Goal: Information Seeking & Learning: Learn about a topic

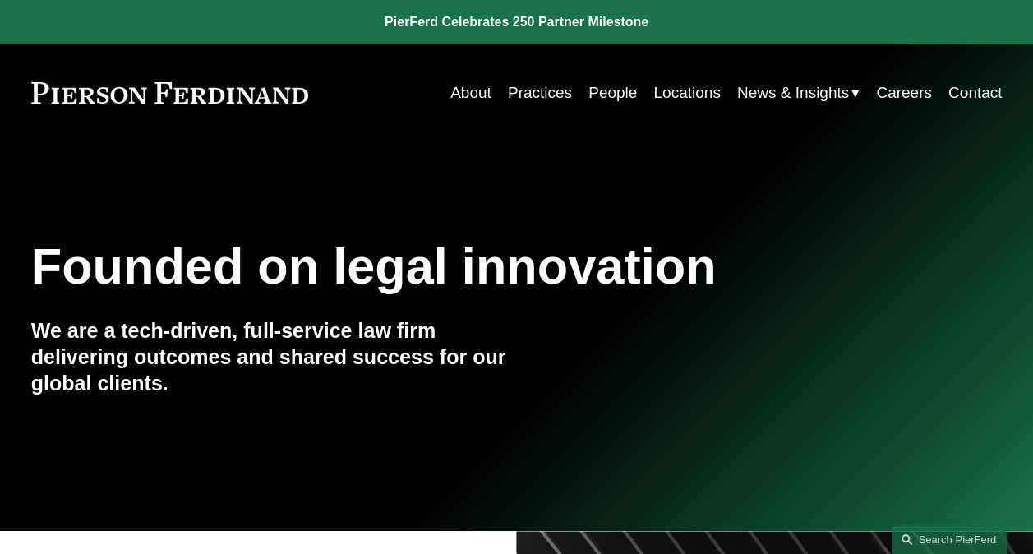
click at [524, 96] on link "Practices" at bounding box center [540, 92] width 64 height 31
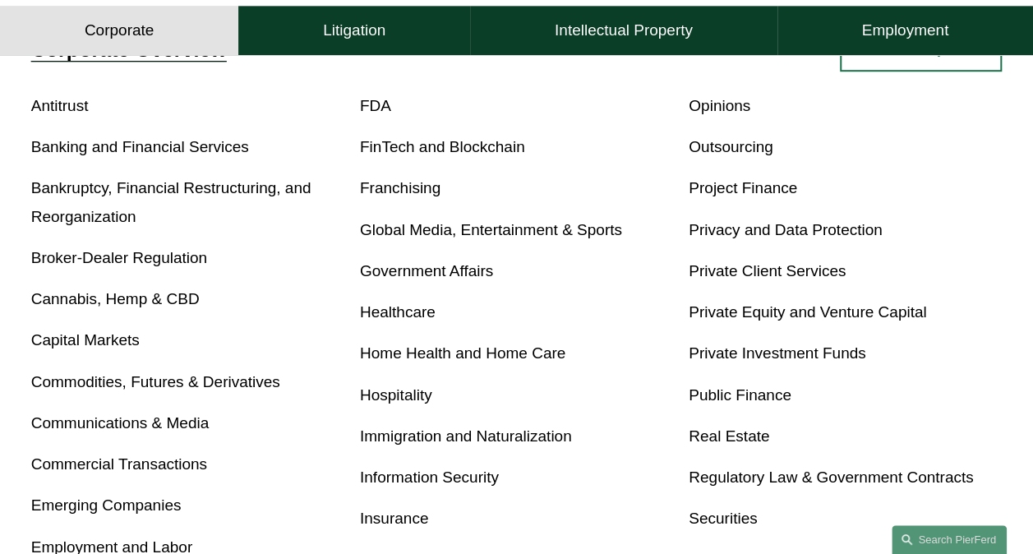
scroll to position [575, 0]
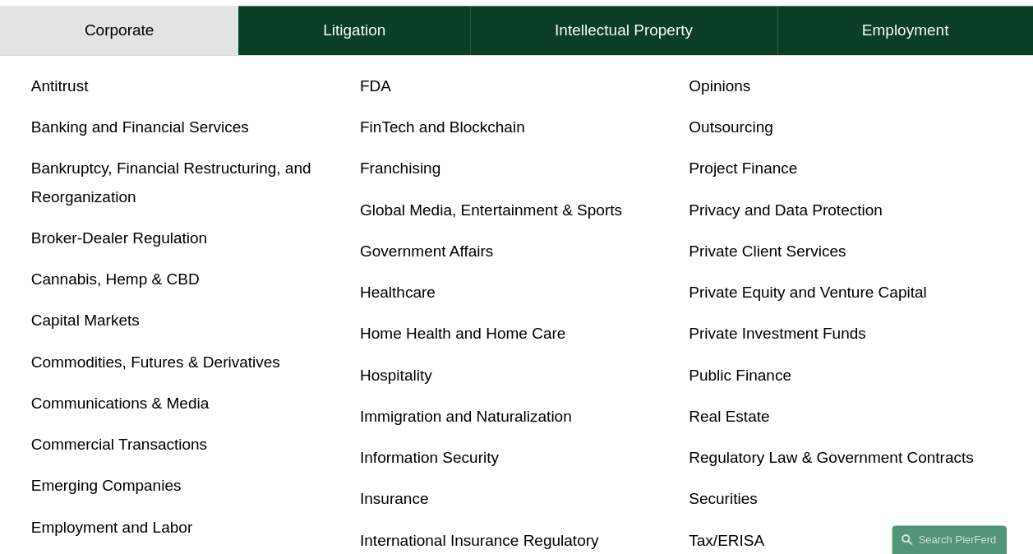
click at [738, 422] on link "Real Estate" at bounding box center [729, 416] width 81 height 17
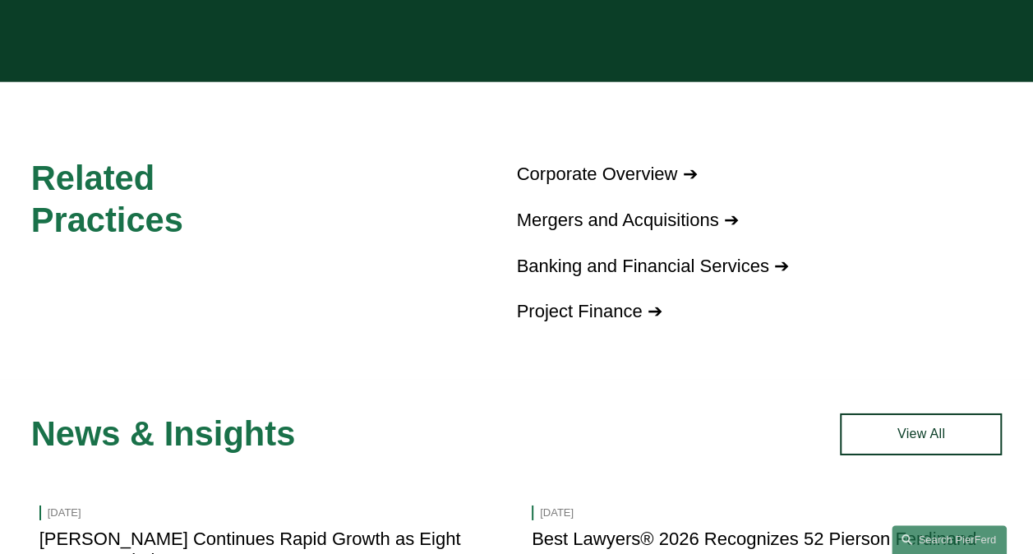
scroll to position [1726, 0]
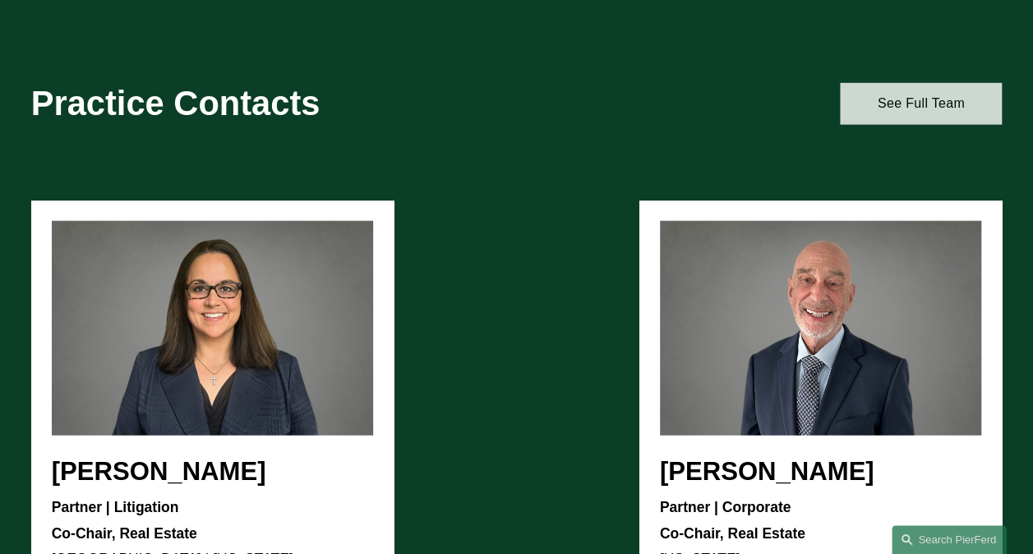
click at [909, 111] on link "See Full Team" at bounding box center [921, 104] width 162 height 42
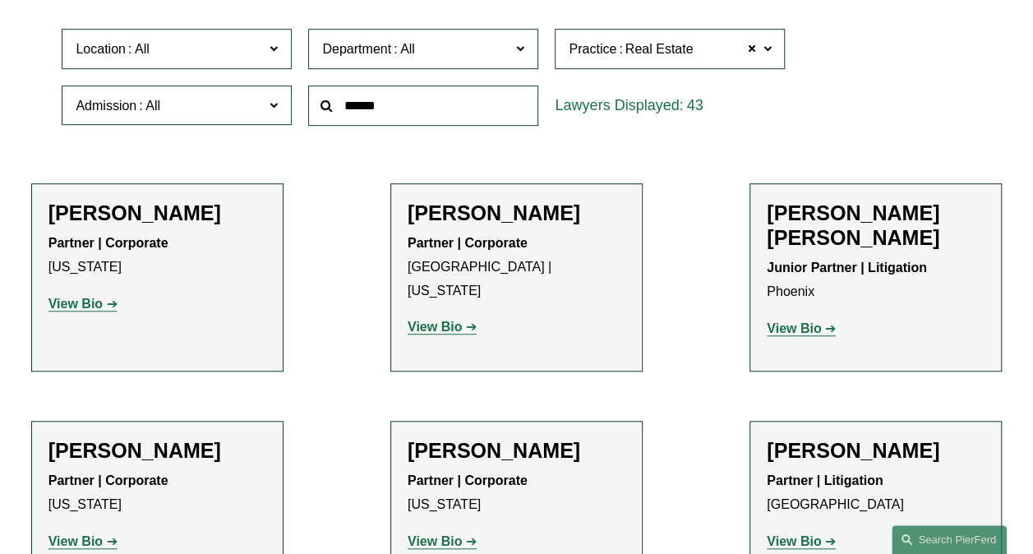
scroll to position [493, 0]
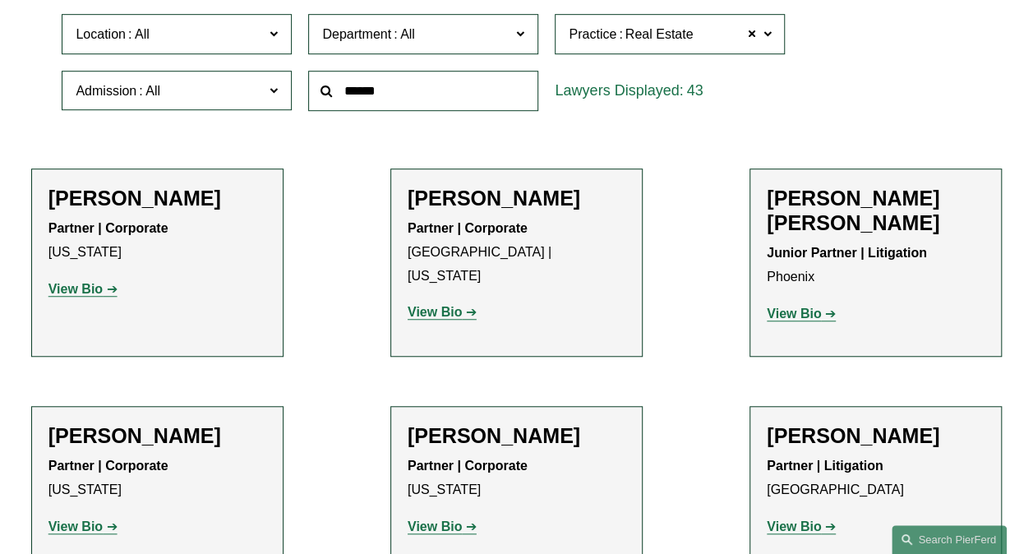
click at [71, 288] on strong "View Bio" at bounding box center [75, 289] width 54 height 14
click at [437, 305] on strong "View Bio" at bounding box center [435, 312] width 54 height 14
click at [792, 307] on strong "View Bio" at bounding box center [794, 314] width 54 height 14
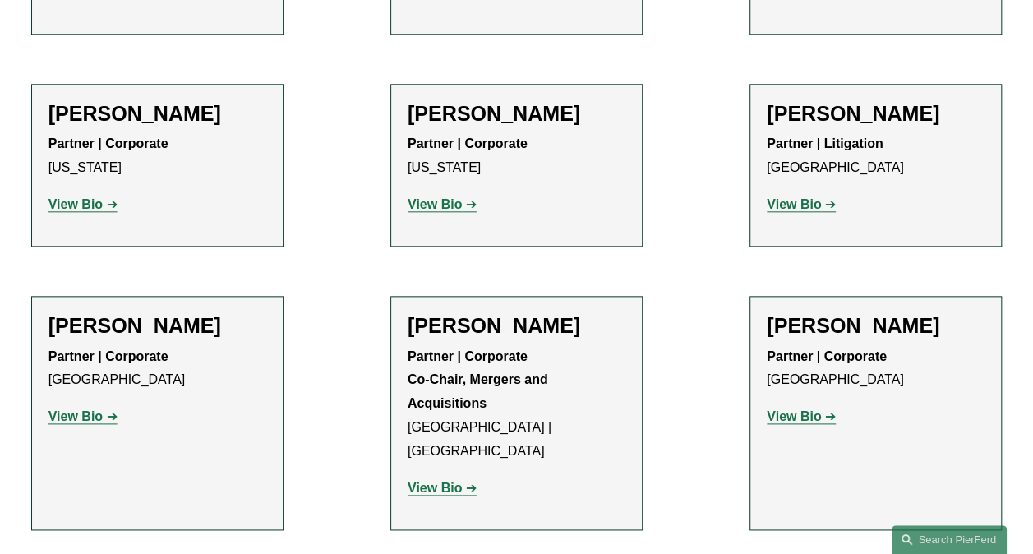
scroll to position [822, 0]
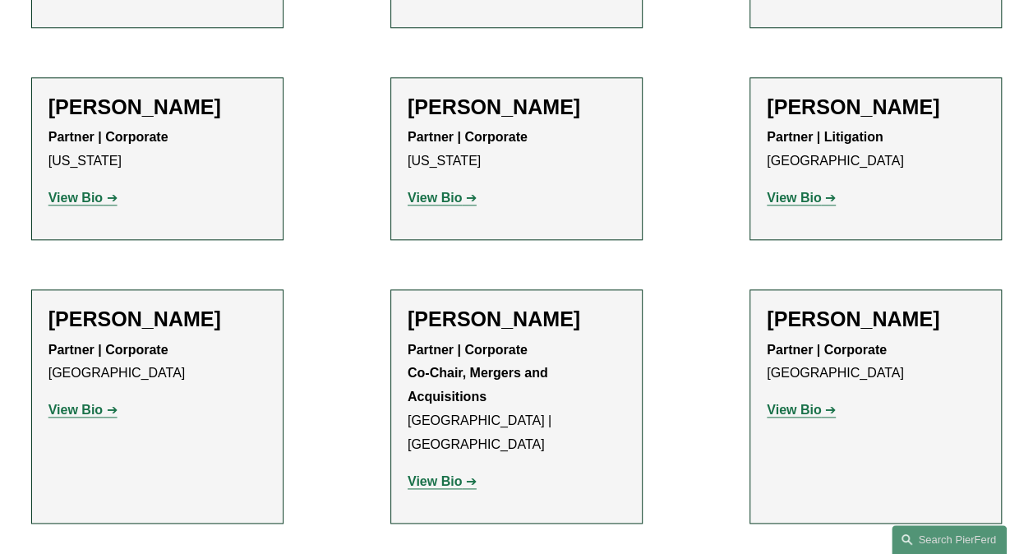
click at [67, 191] on strong "View Bio" at bounding box center [75, 198] width 54 height 14
click at [458, 474] on strong "View Bio" at bounding box center [435, 481] width 54 height 14
click at [793, 403] on strong "View Bio" at bounding box center [794, 410] width 54 height 14
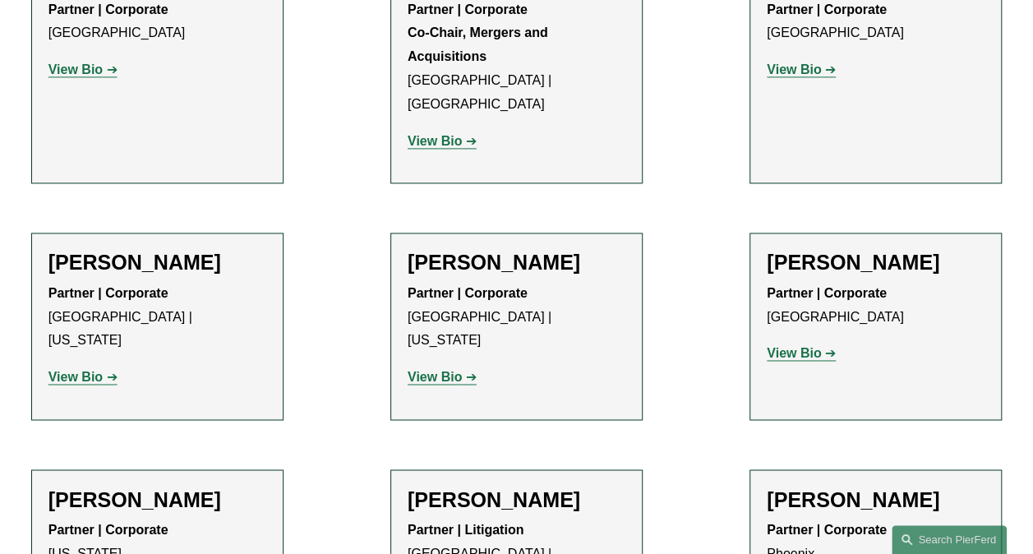
scroll to position [1233, 0]
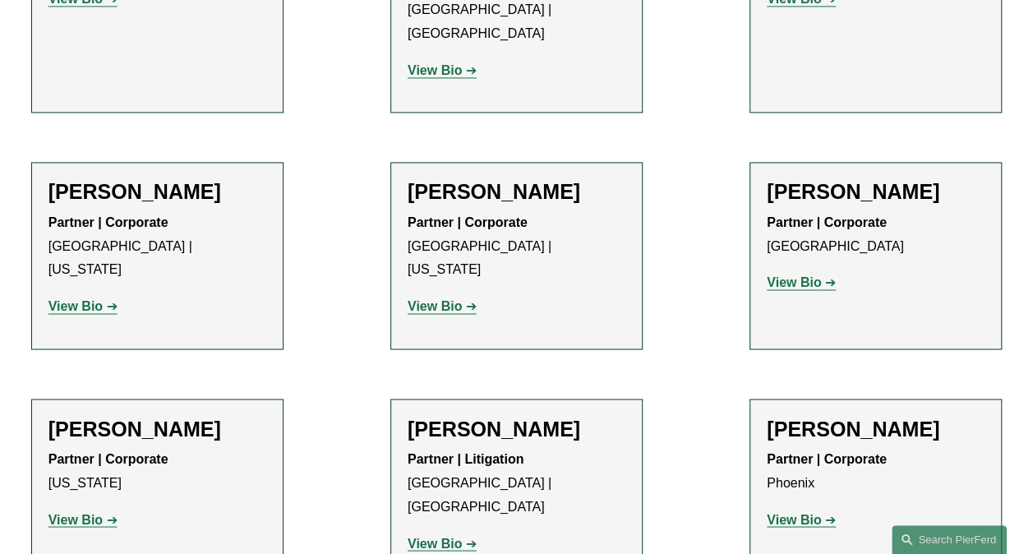
click at [72, 299] on strong "View Bio" at bounding box center [75, 306] width 54 height 14
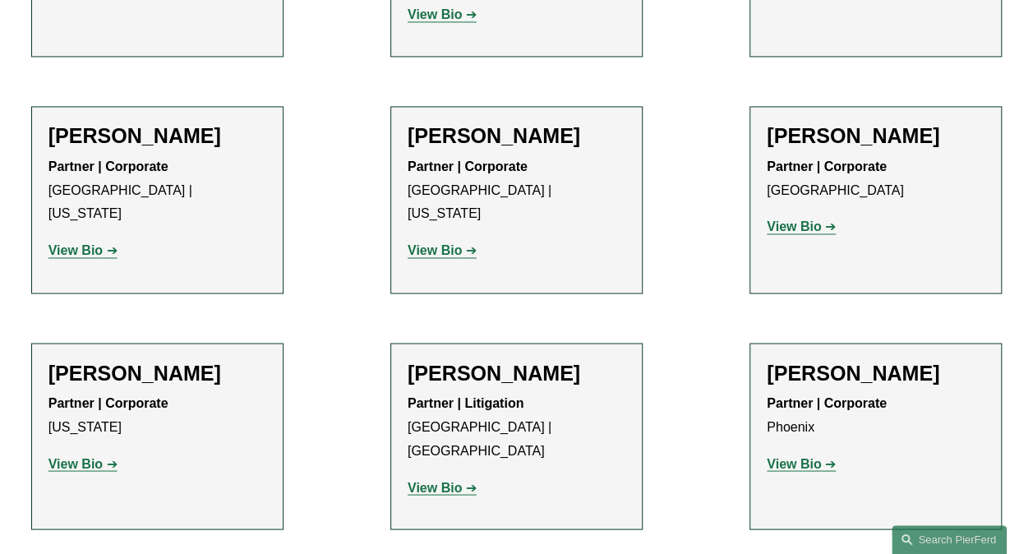
scroll to position [1315, 0]
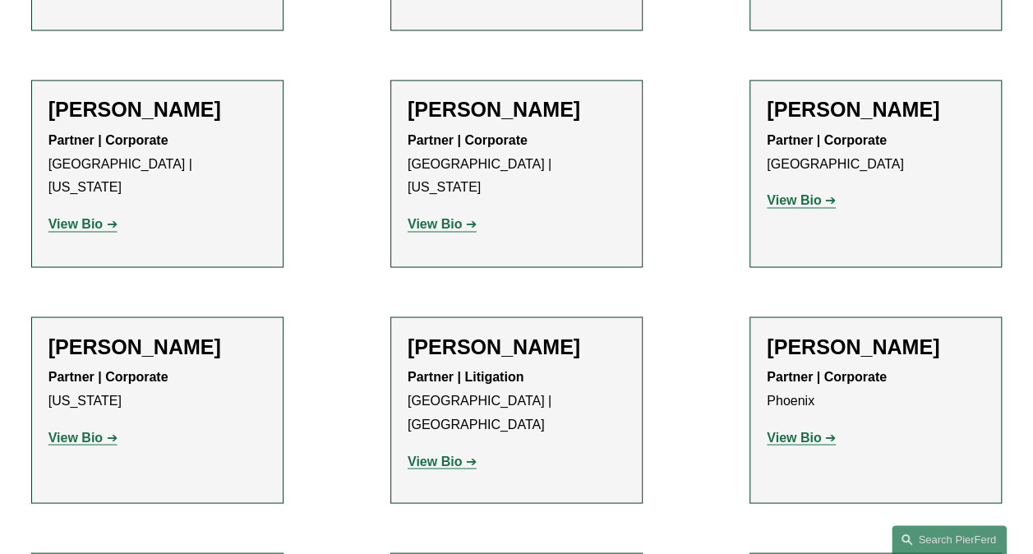
click at [80, 430] on strong "View Bio" at bounding box center [75, 437] width 54 height 14
click at [437, 454] on strong "View Bio" at bounding box center [435, 461] width 54 height 14
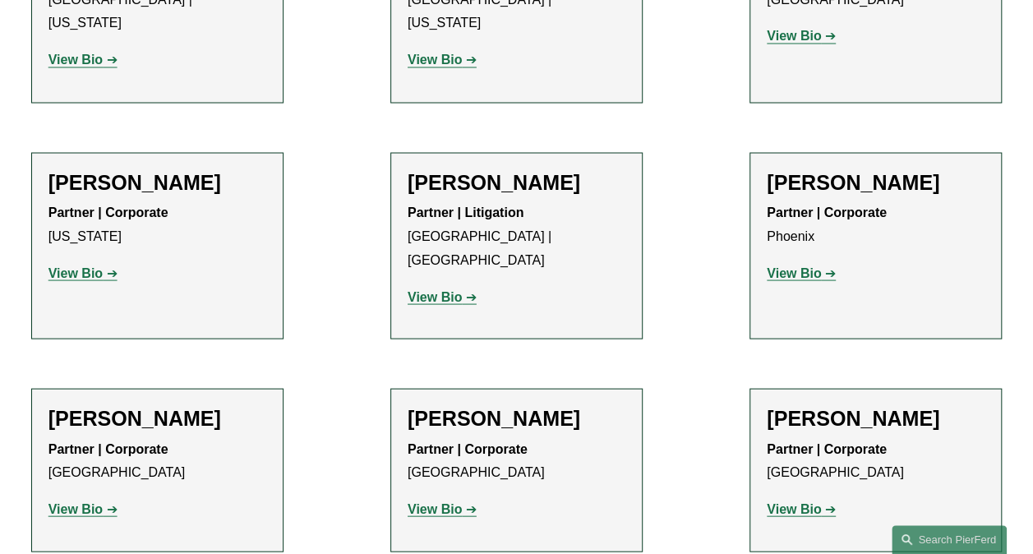
scroll to position [1644, 0]
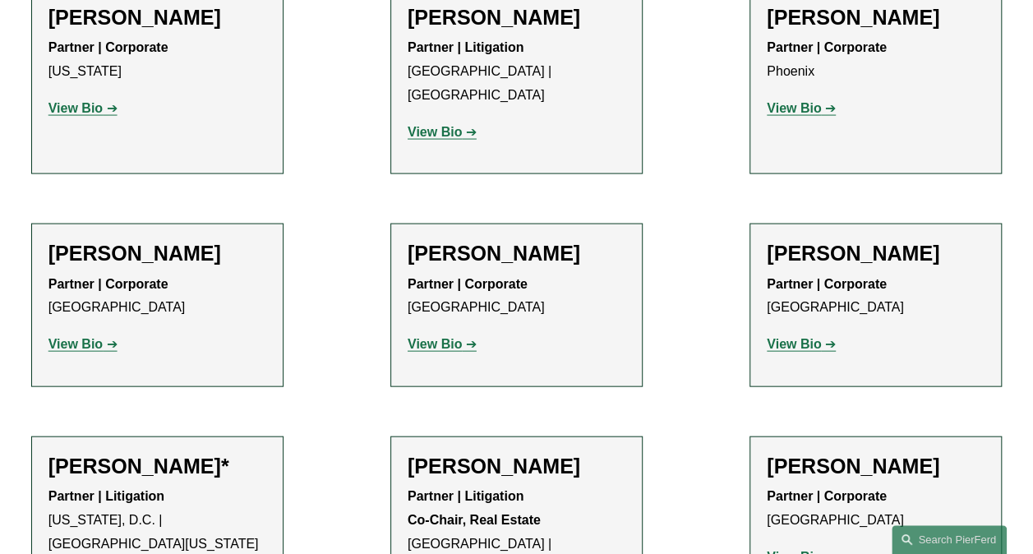
click at [67, 337] on strong "View Bio" at bounding box center [75, 344] width 54 height 14
click at [805, 337] on strong "View Bio" at bounding box center [794, 344] width 54 height 14
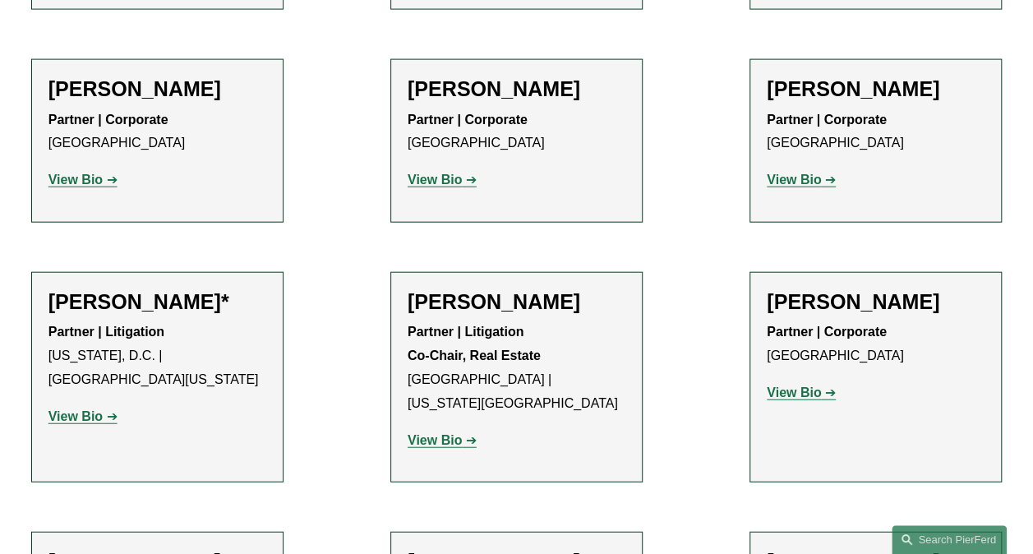
click at [82, 409] on strong "View Bio" at bounding box center [75, 416] width 54 height 14
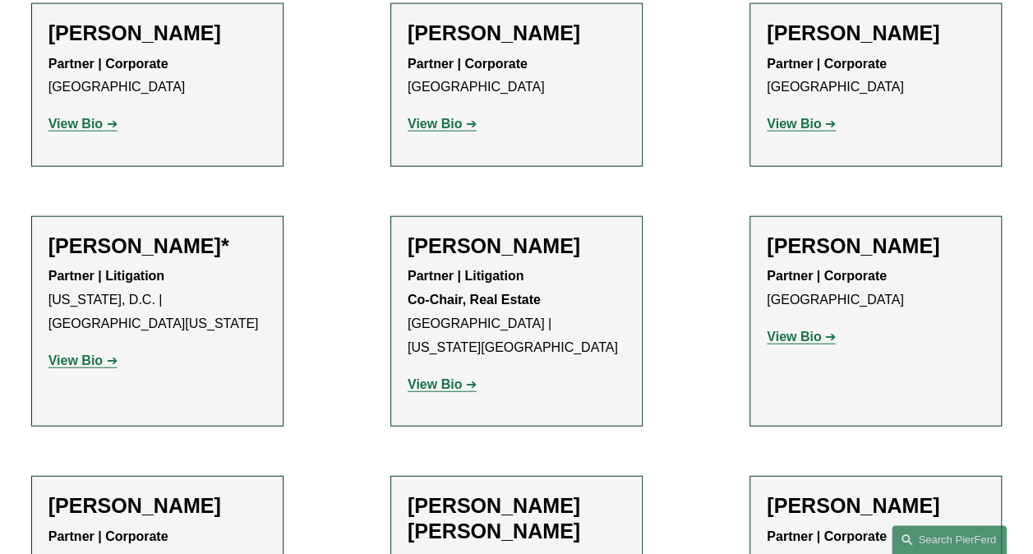
scroll to position [1890, 0]
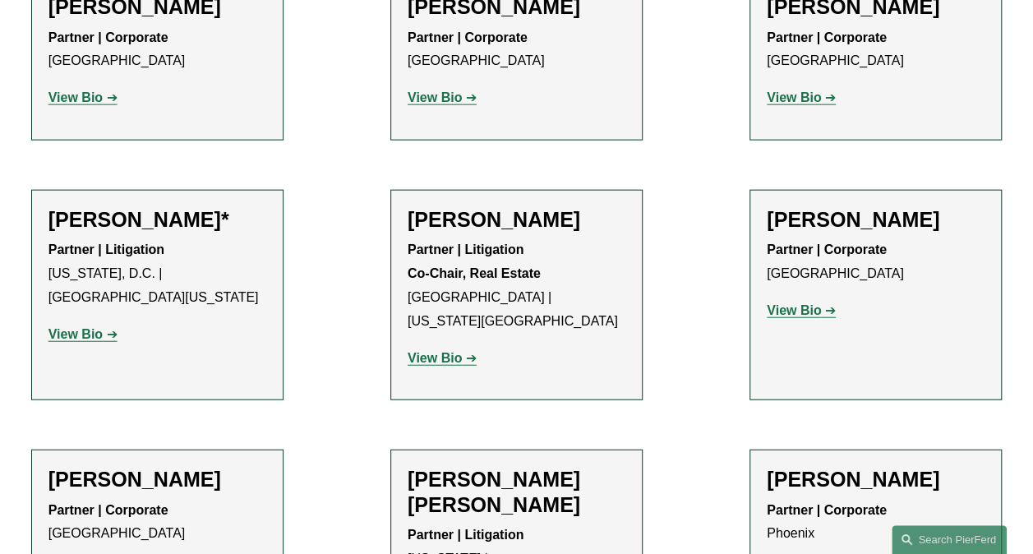
click at [452, 351] on strong "View Bio" at bounding box center [435, 358] width 54 height 14
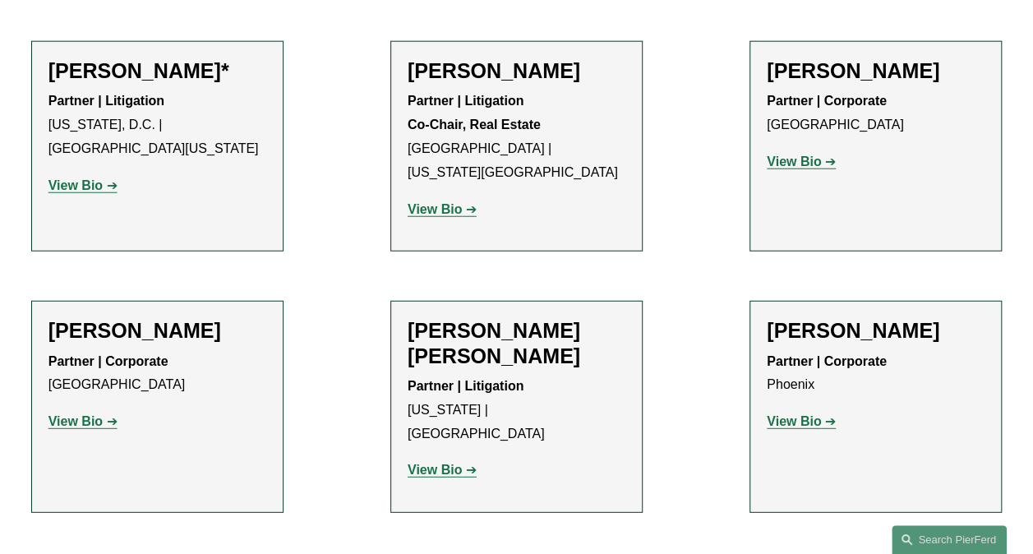
scroll to position [2055, 0]
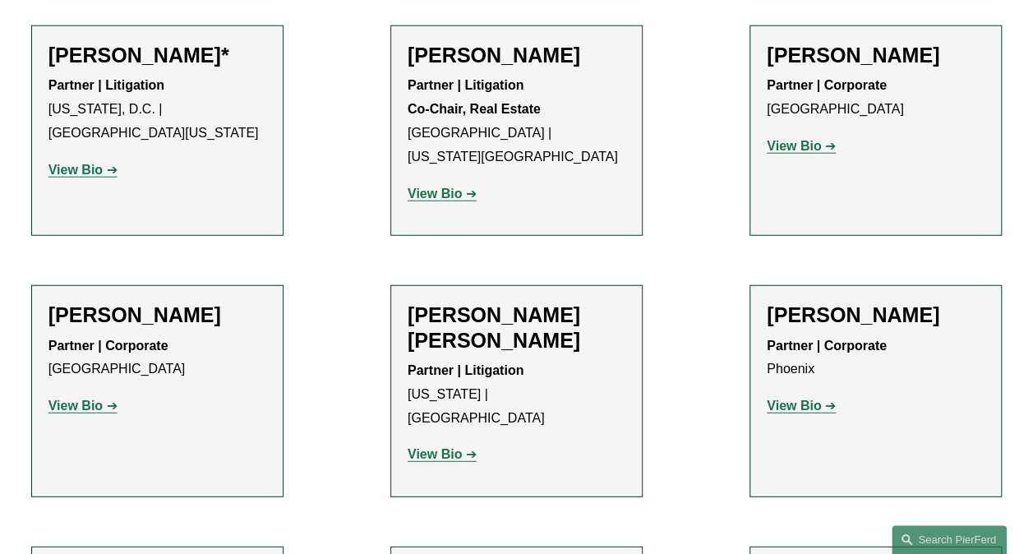
click at [64, 399] on strong "View Bio" at bounding box center [75, 406] width 54 height 14
click at [796, 399] on strong "View Bio" at bounding box center [794, 406] width 54 height 14
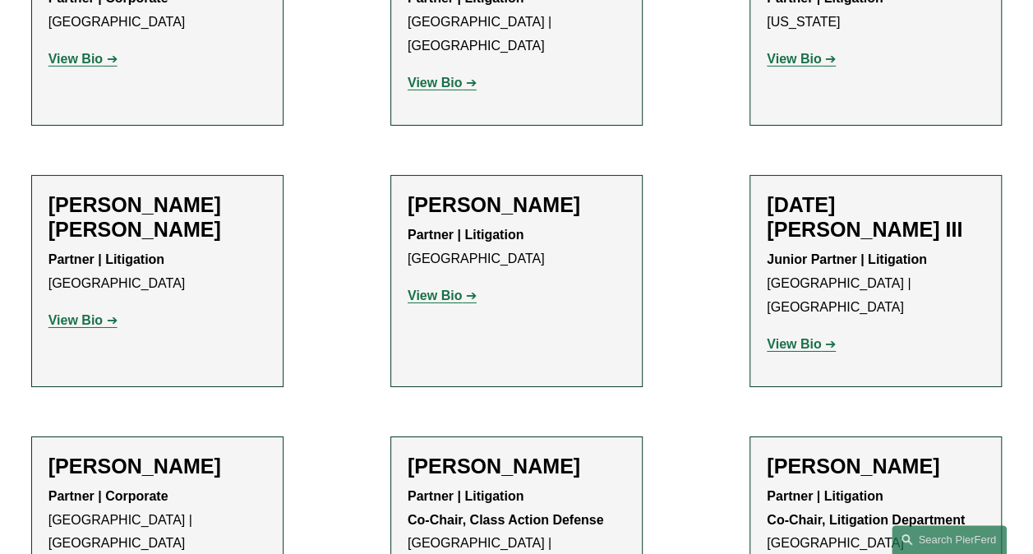
scroll to position [2712, 0]
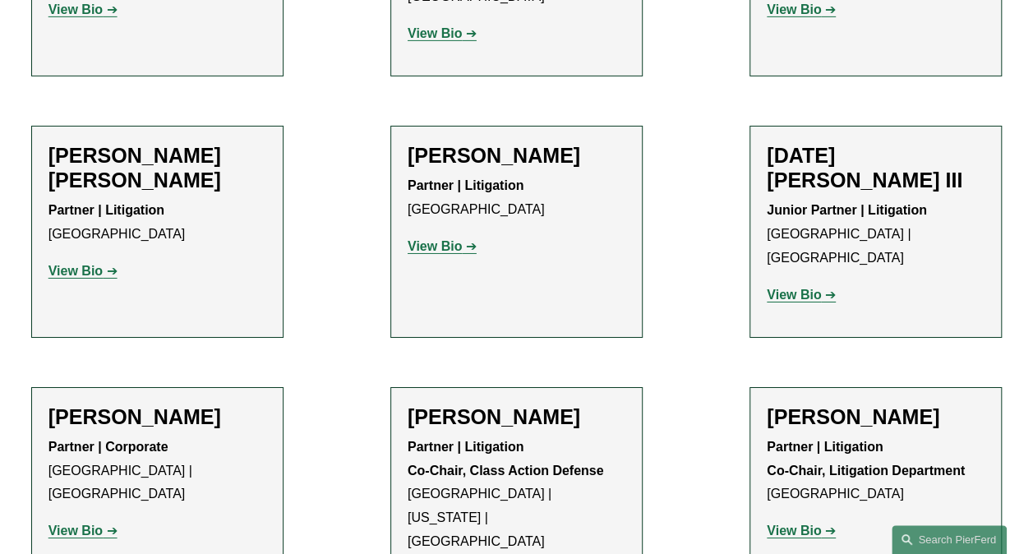
click at [82, 524] on strong "View Bio" at bounding box center [75, 531] width 54 height 14
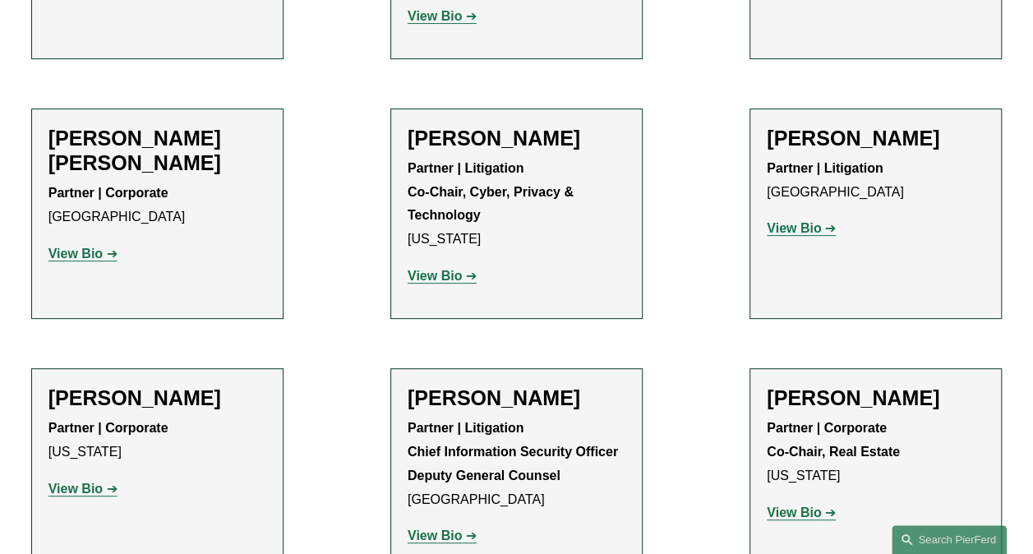
scroll to position [3288, 0]
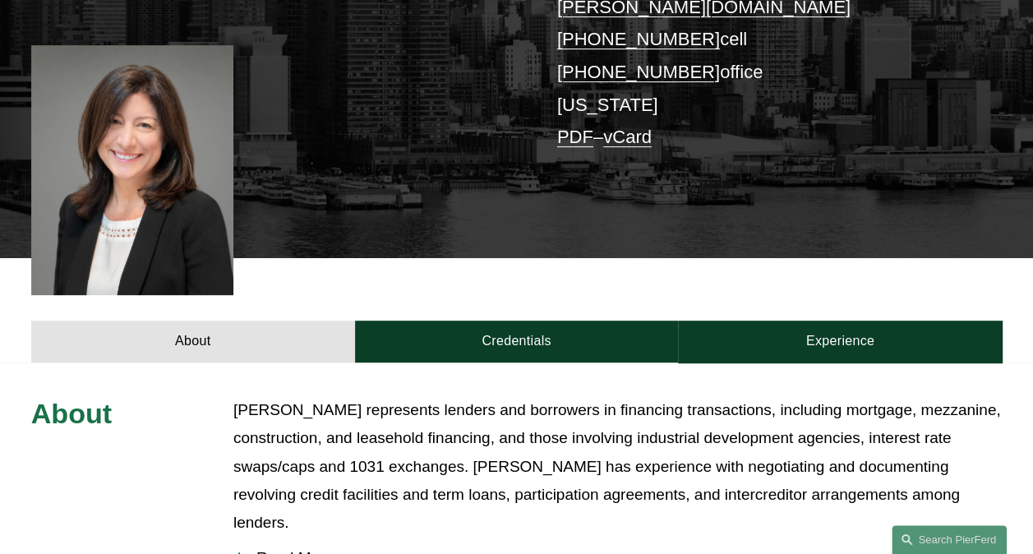
scroll to position [411, 0]
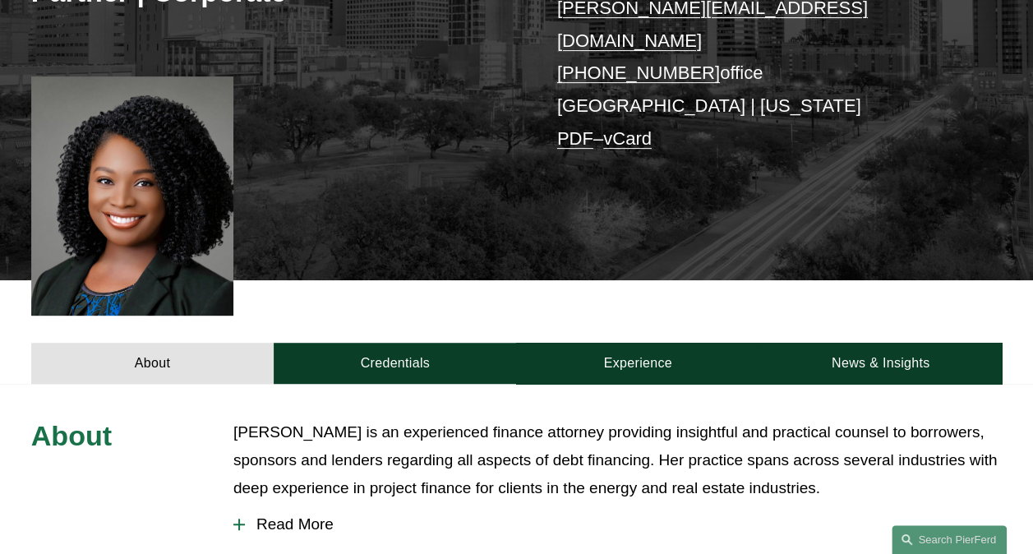
scroll to position [329, 0]
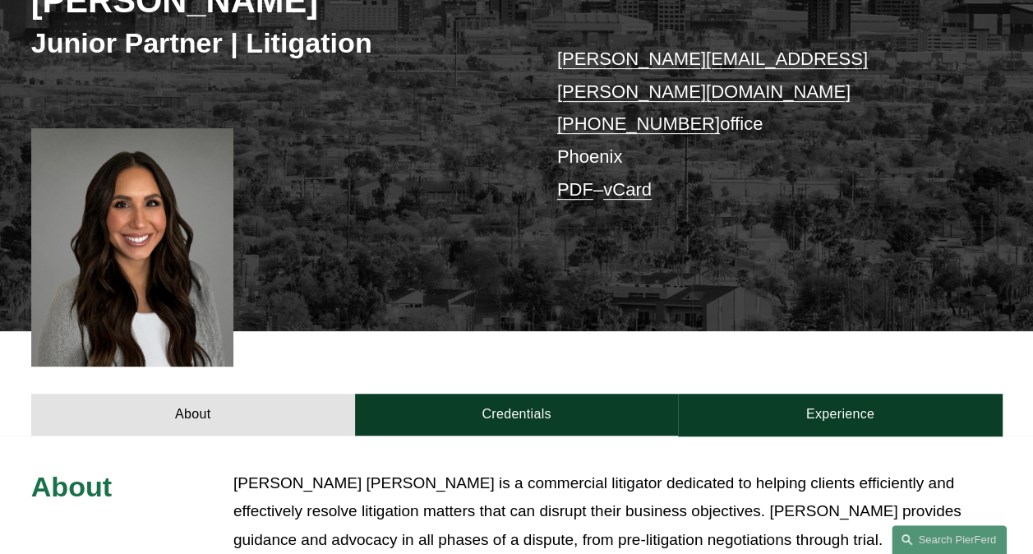
scroll to position [329, 0]
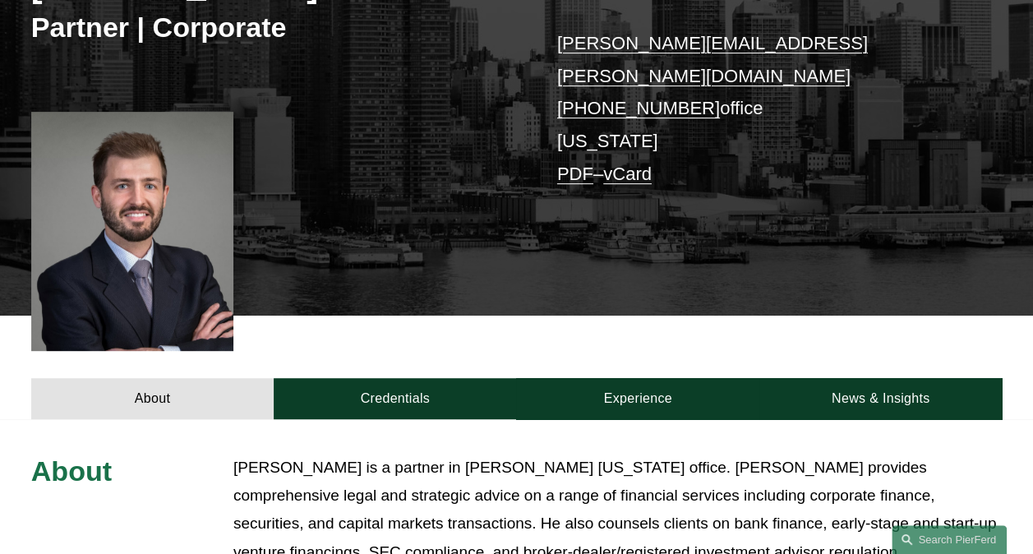
scroll to position [329, 0]
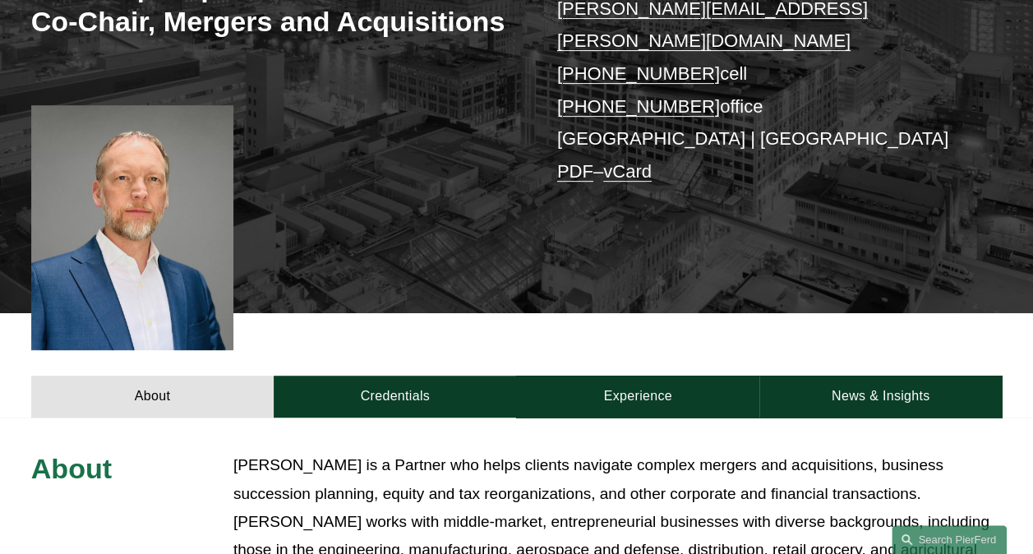
scroll to position [493, 0]
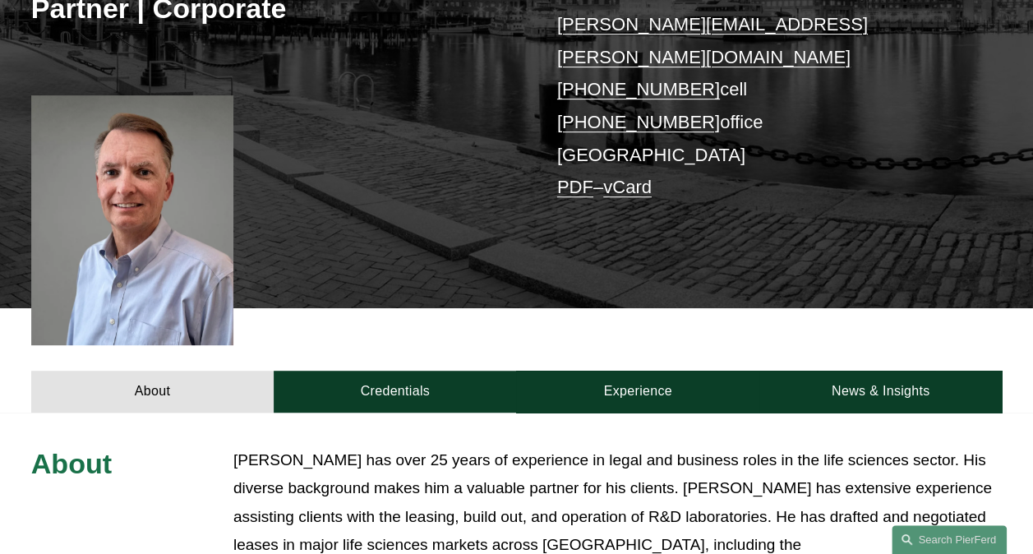
scroll to position [411, 0]
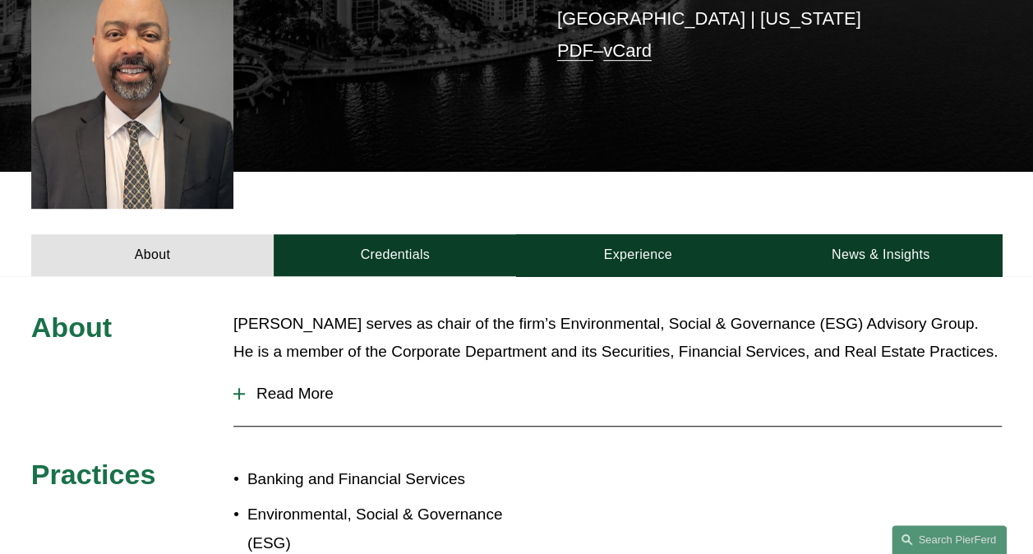
scroll to position [575, 0]
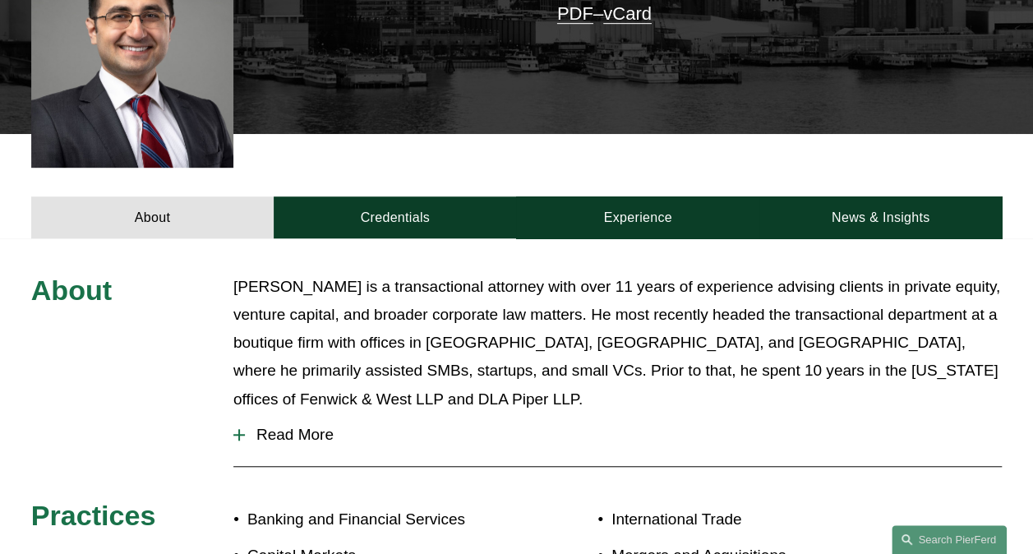
scroll to position [493, 0]
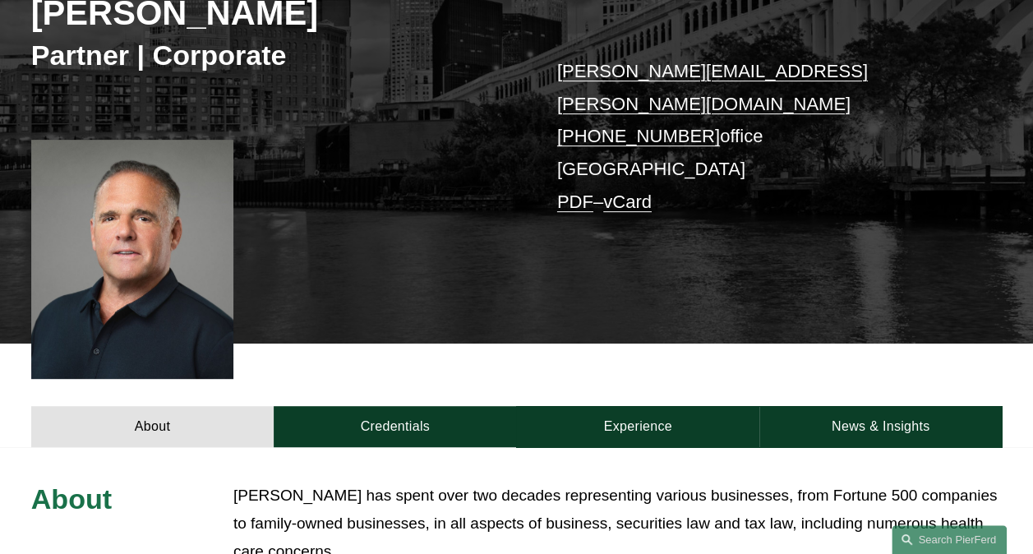
scroll to position [329, 0]
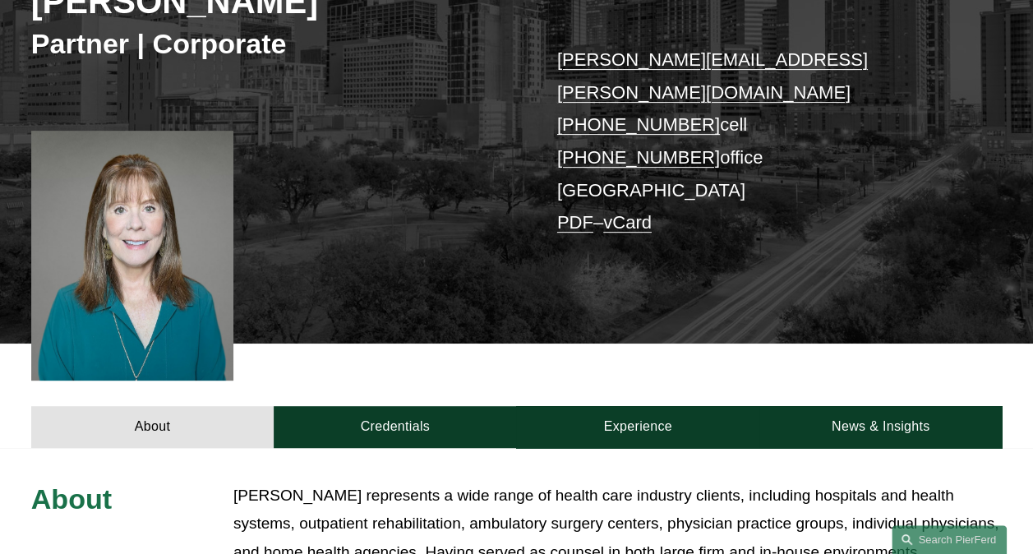
scroll to position [329, 0]
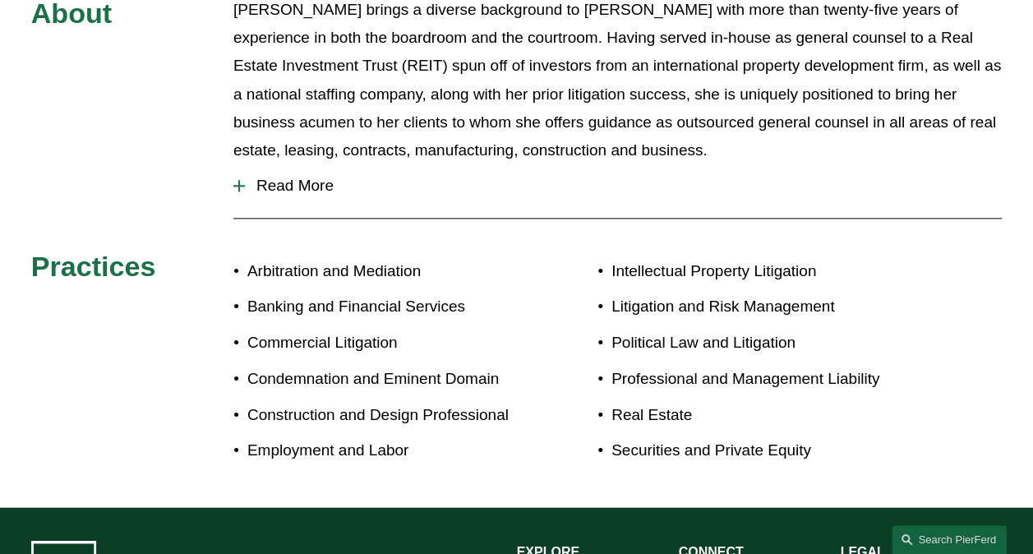
scroll to position [822, 0]
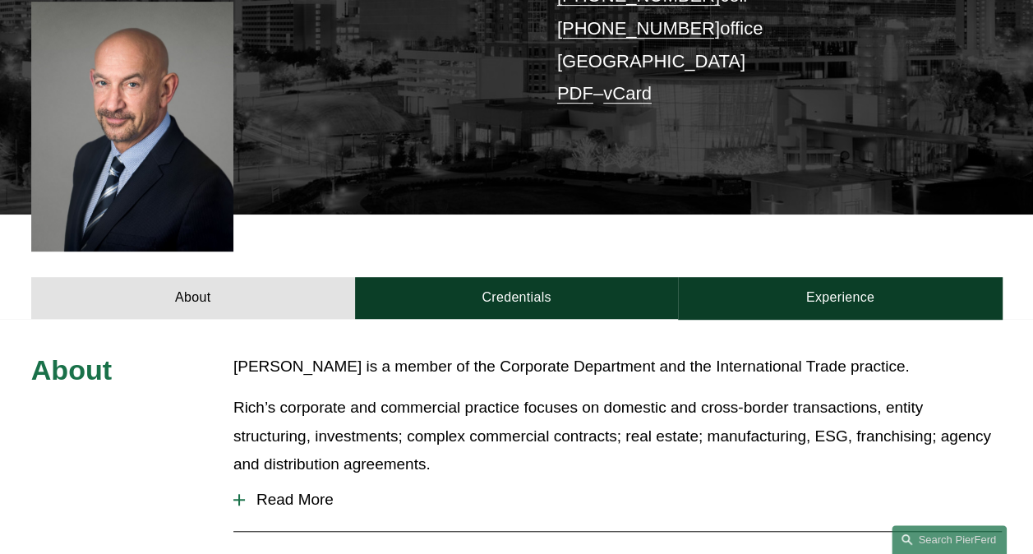
scroll to position [411, 0]
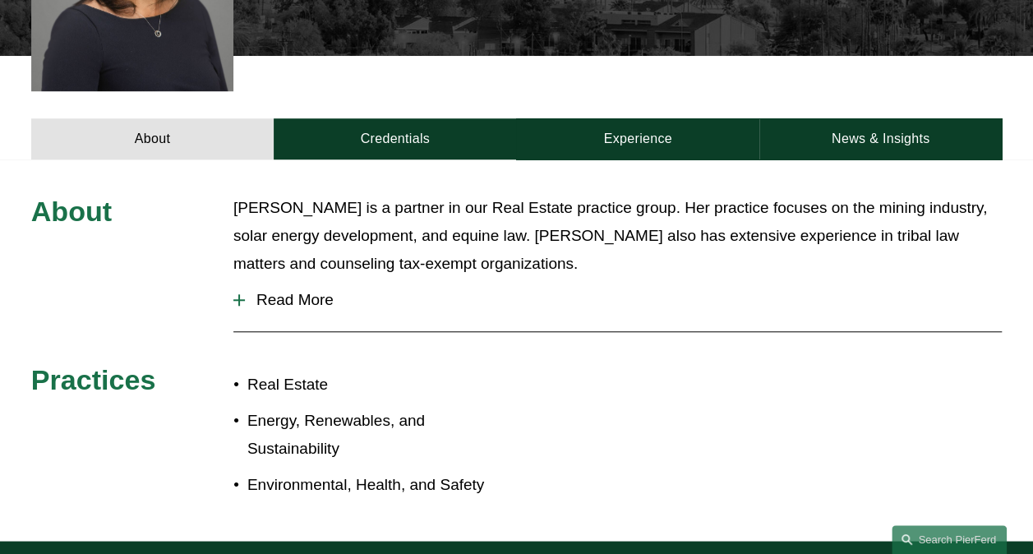
scroll to position [575, 0]
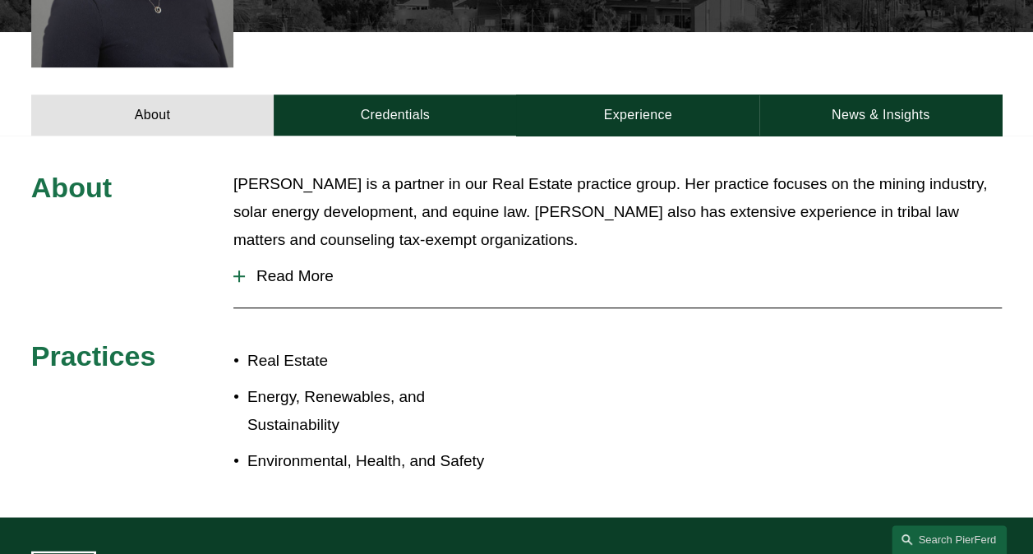
click at [245, 255] on button "Read More" at bounding box center [617, 276] width 769 height 43
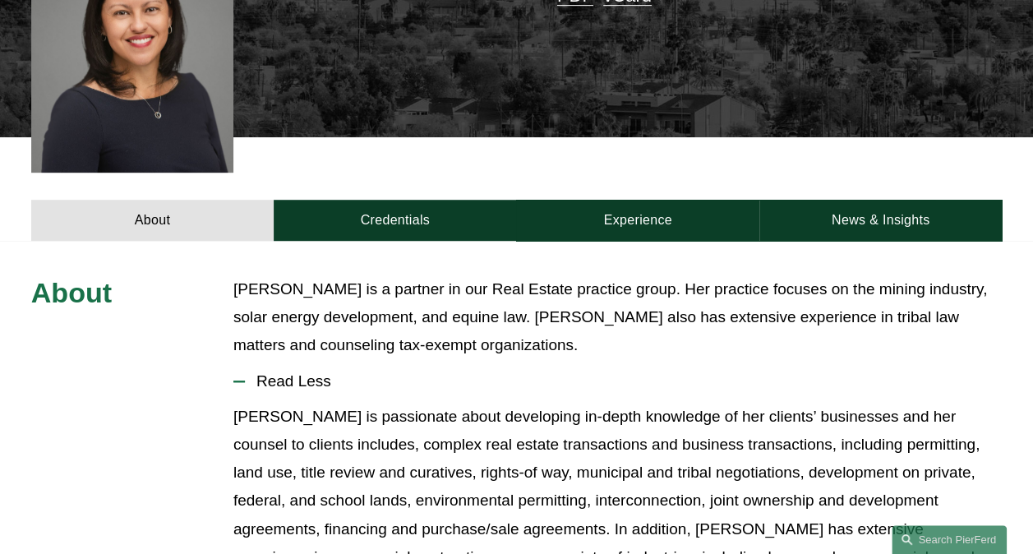
scroll to position [493, 0]
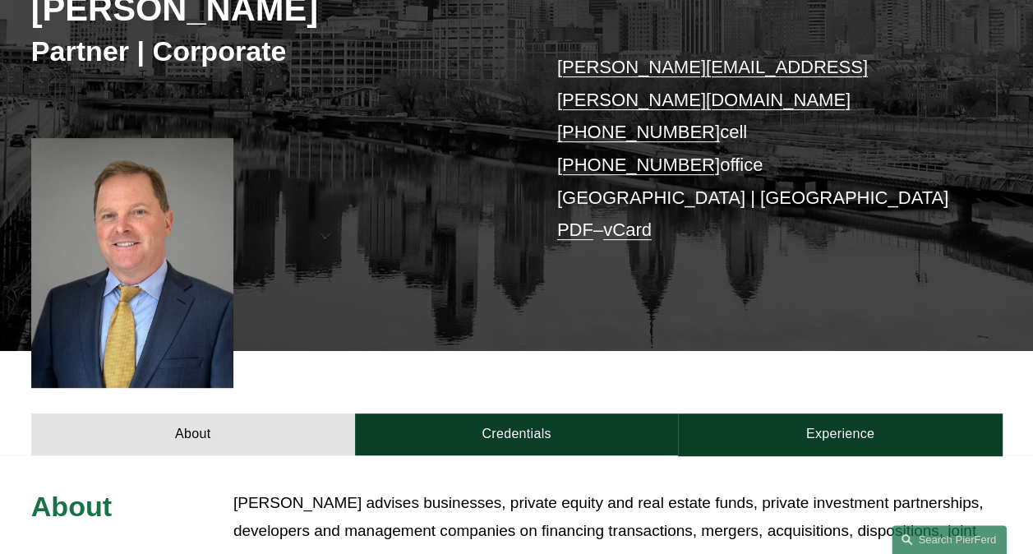
scroll to position [329, 0]
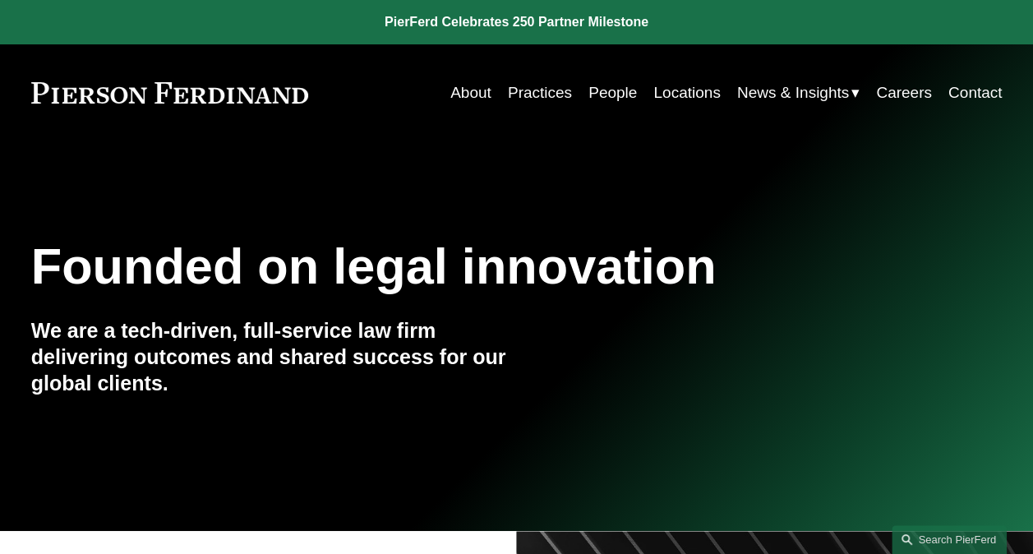
click at [594, 94] on link "People" at bounding box center [613, 92] width 48 height 31
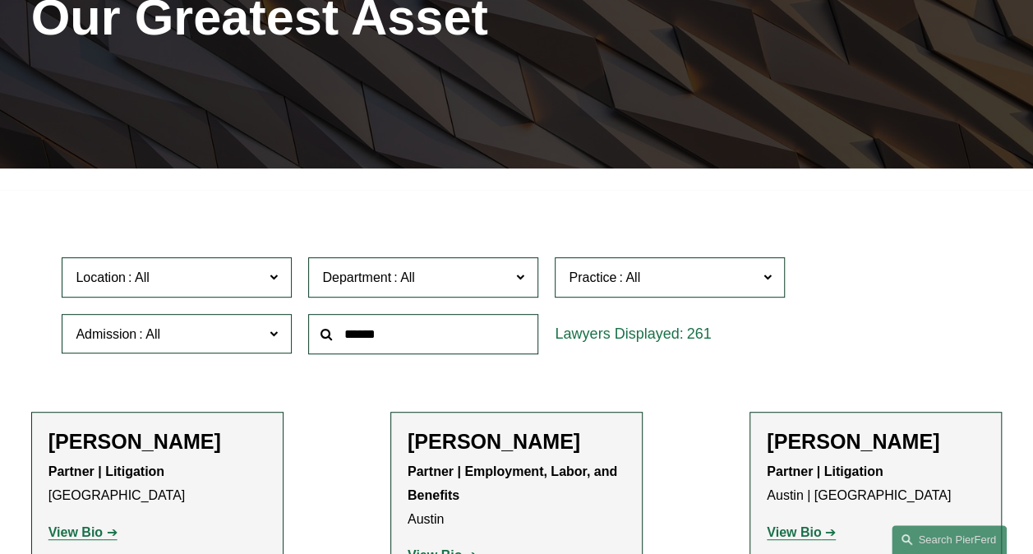
scroll to position [329, 0]
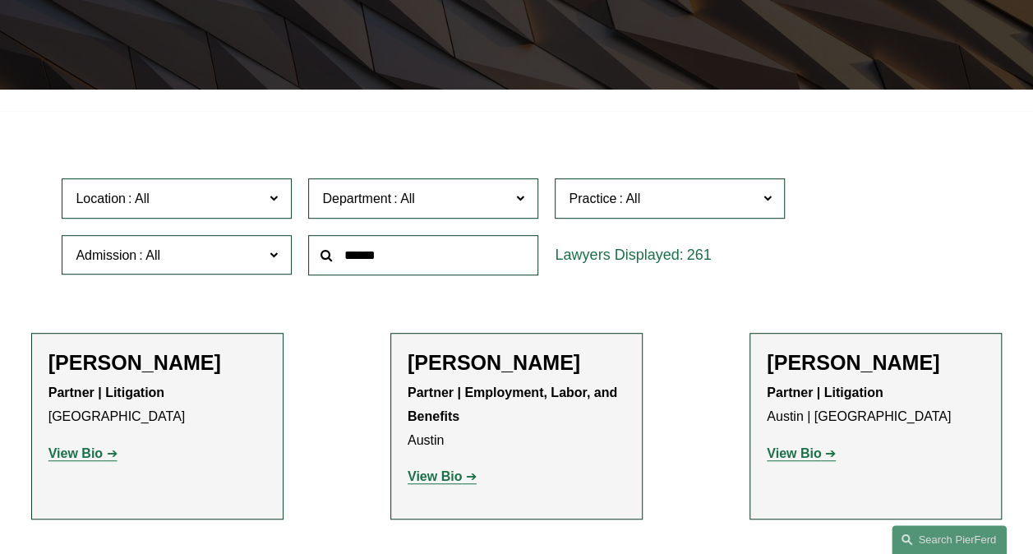
click at [274, 196] on span at bounding box center [274, 197] width 8 height 21
click at [0, 0] on link "Princeton" at bounding box center [0, 0] width 0 height 0
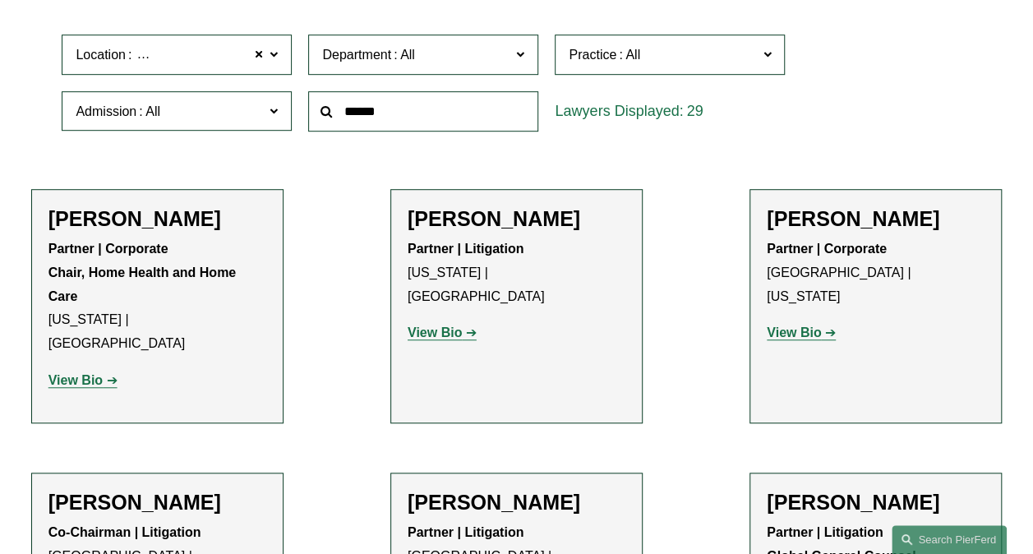
scroll to position [493, 0]
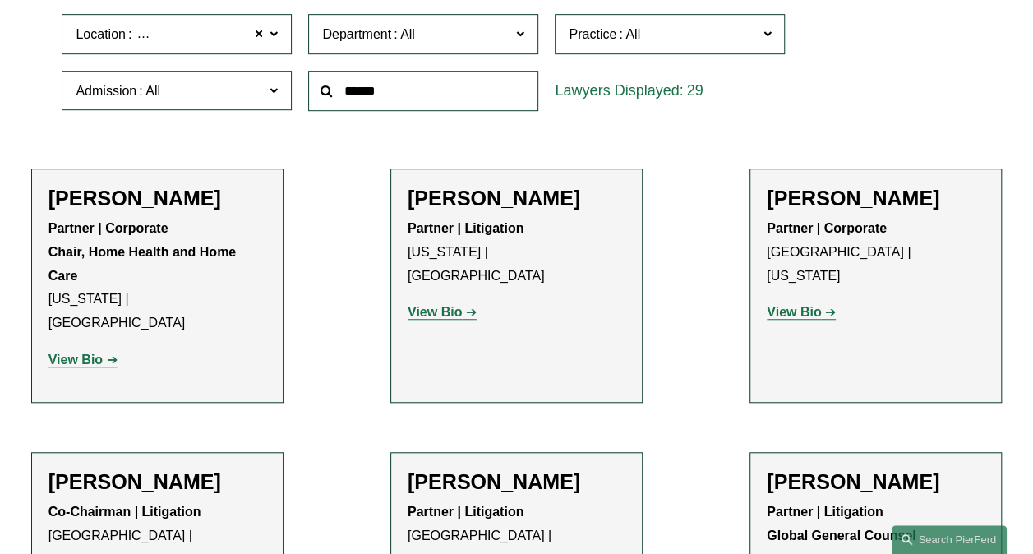
click at [279, 36] on label "Location Princeton" at bounding box center [177, 34] width 230 height 40
click at [0, 0] on link "Phoenix" at bounding box center [0, 0] width 0 height 0
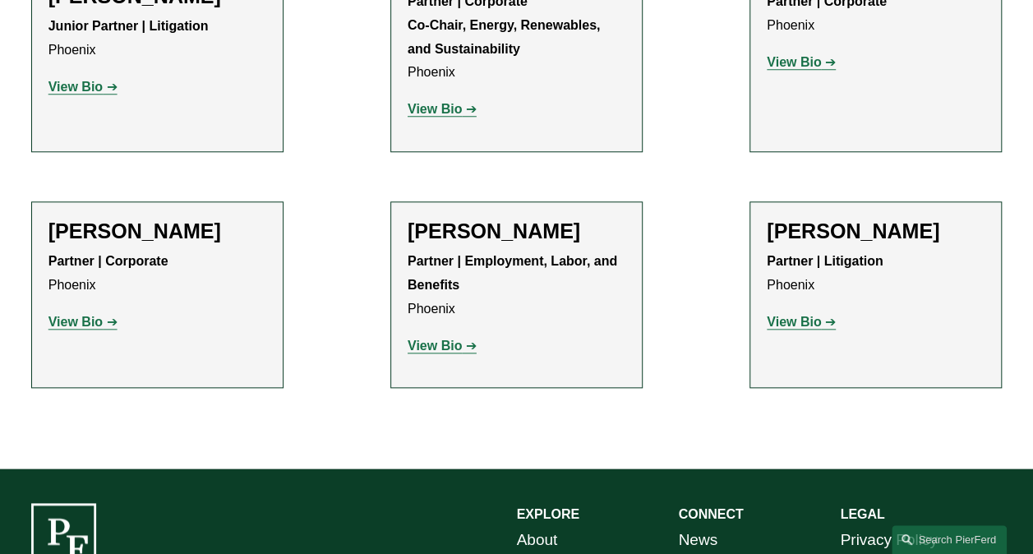
scroll to position [741, 0]
